Goal: Task Accomplishment & Management: Use online tool/utility

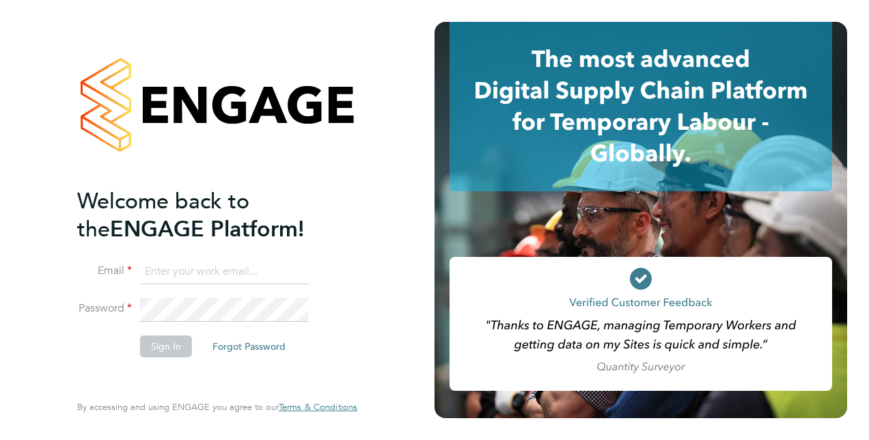
type input "[PERSON_NAME][EMAIL_ADDRESS][DOMAIN_NAME]"
click at [163, 353] on button "Sign In" at bounding box center [166, 346] width 52 height 22
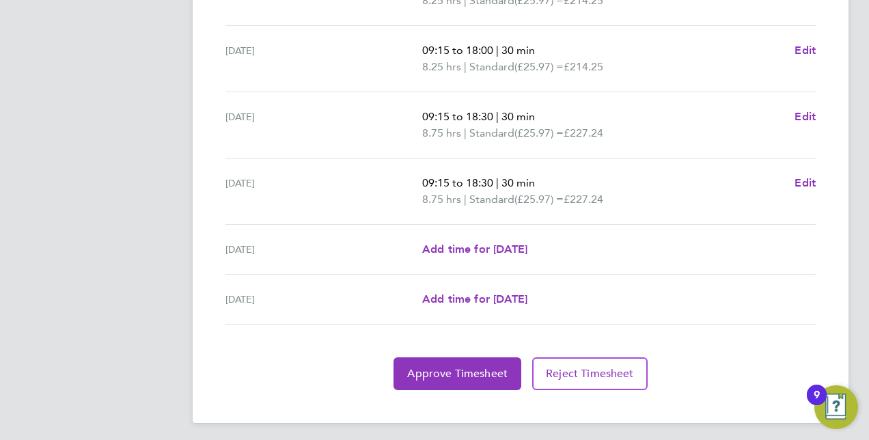
scroll to position [555, 0]
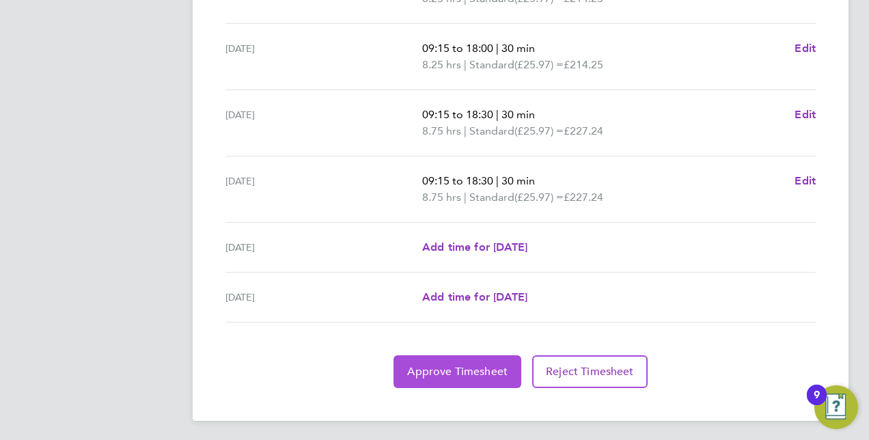
click at [455, 372] on span "Approve Timesheet" at bounding box center [457, 372] width 100 height 14
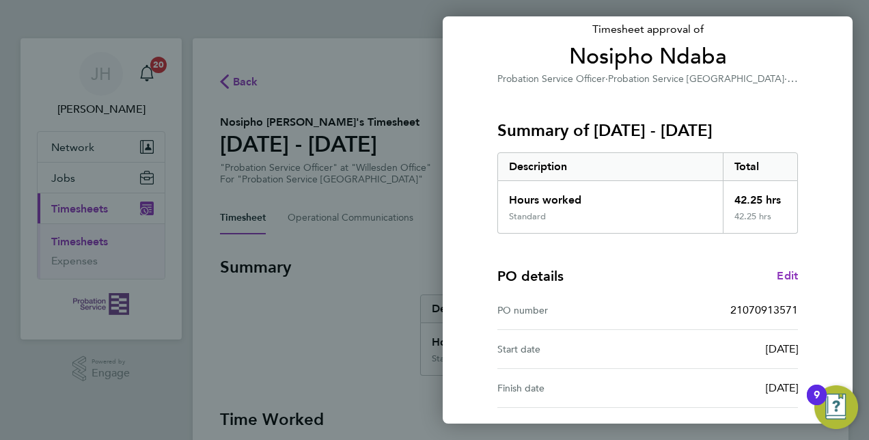
scroll to position [213, 0]
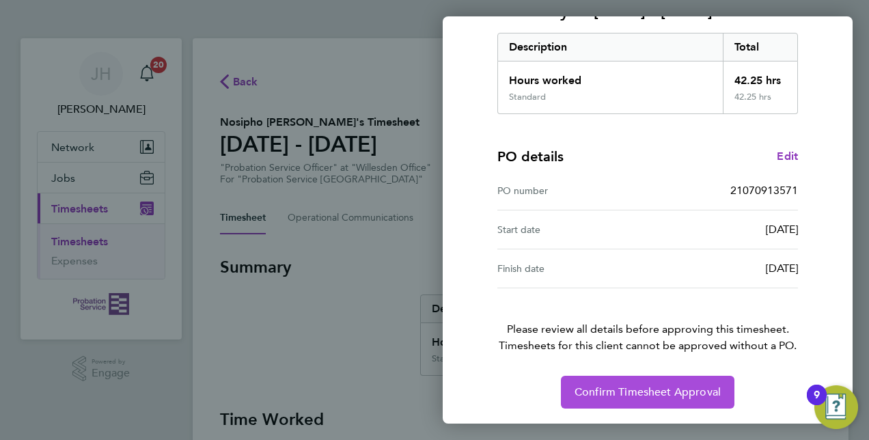
click at [655, 385] on span "Confirm Timesheet Approval" at bounding box center [648, 392] width 146 height 14
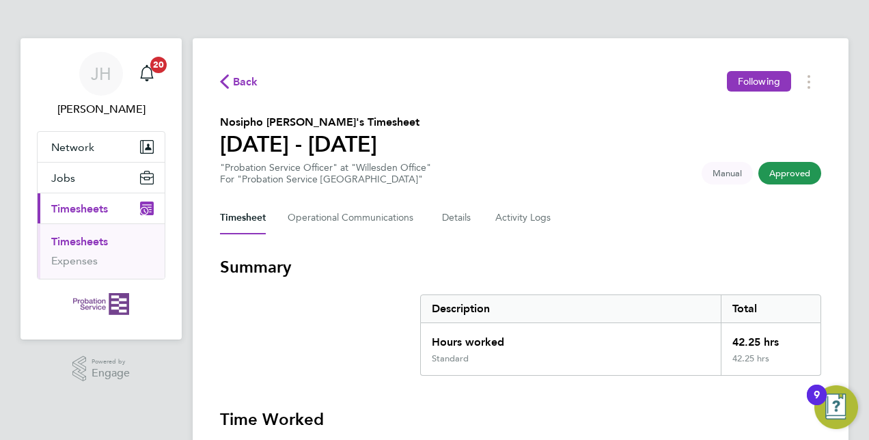
drag, startPoint x: 82, startPoint y: 239, endPoint x: 89, endPoint y: 232, distance: 9.7
click at [82, 239] on link "Timesheets" at bounding box center [79, 241] width 57 height 13
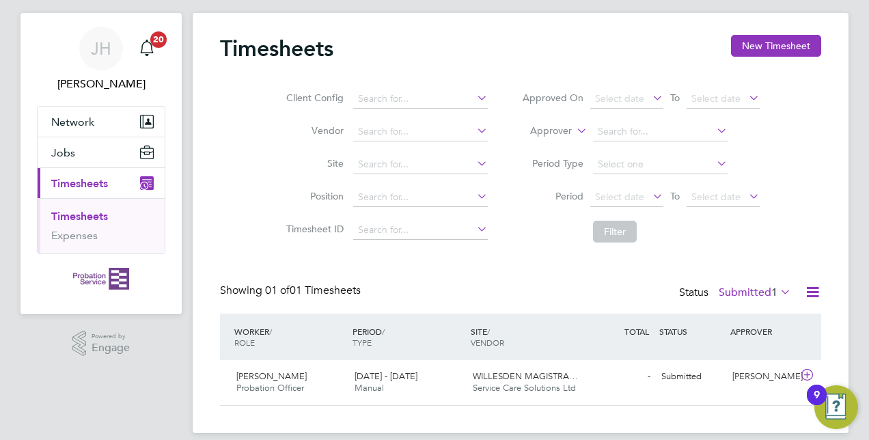
scroll to position [40, 0]
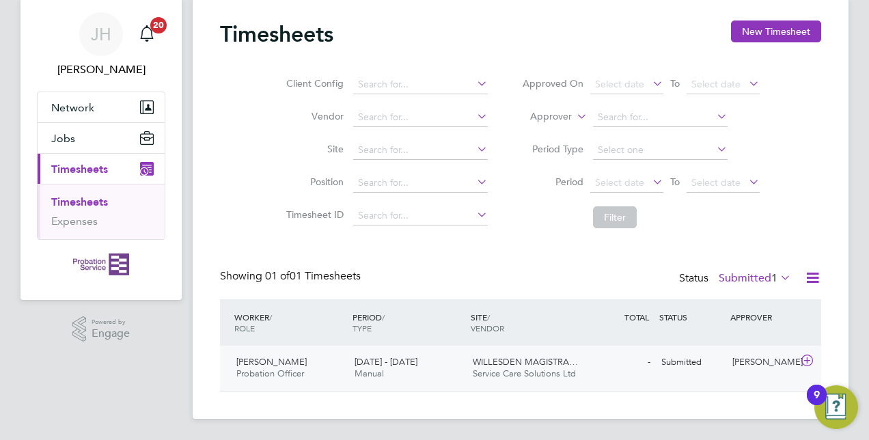
click at [277, 368] on span "Probation Officer" at bounding box center [270, 374] width 68 height 12
click at [774, 363] on div "[PERSON_NAME]" at bounding box center [762, 362] width 71 height 23
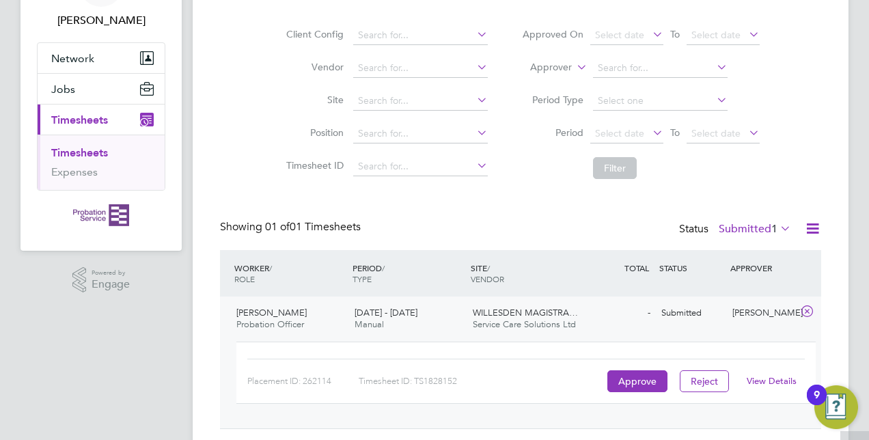
scroll to position [126, 0]
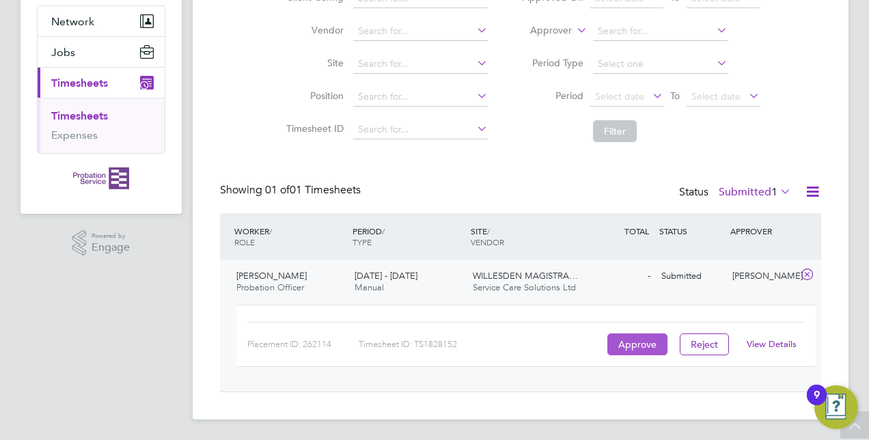
click at [641, 341] on button "Approve" at bounding box center [637, 344] width 60 height 22
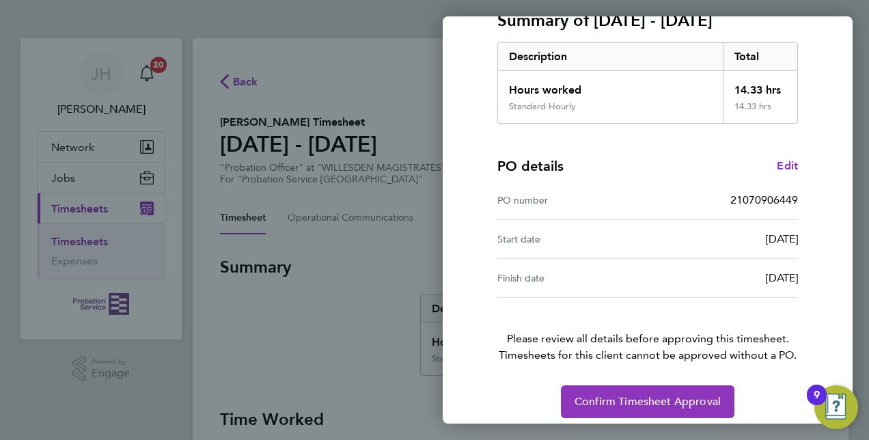
scroll to position [213, 0]
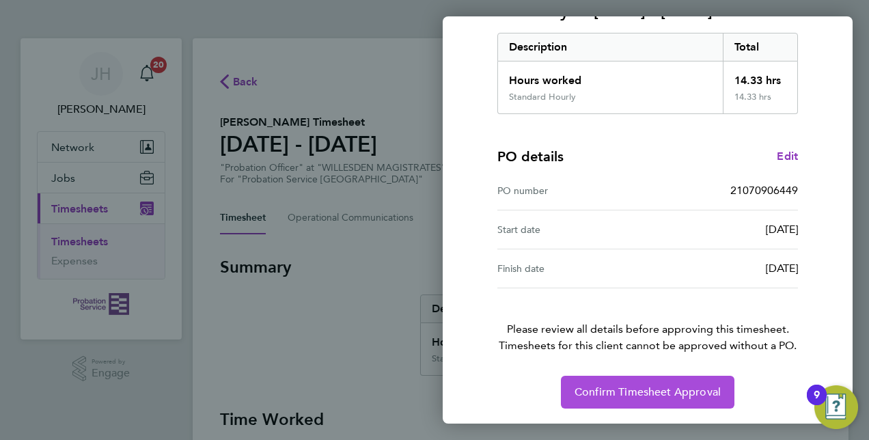
click at [625, 388] on span "Confirm Timesheet Approval" at bounding box center [648, 392] width 146 height 14
